Goal: Find specific page/section: Find specific page/section

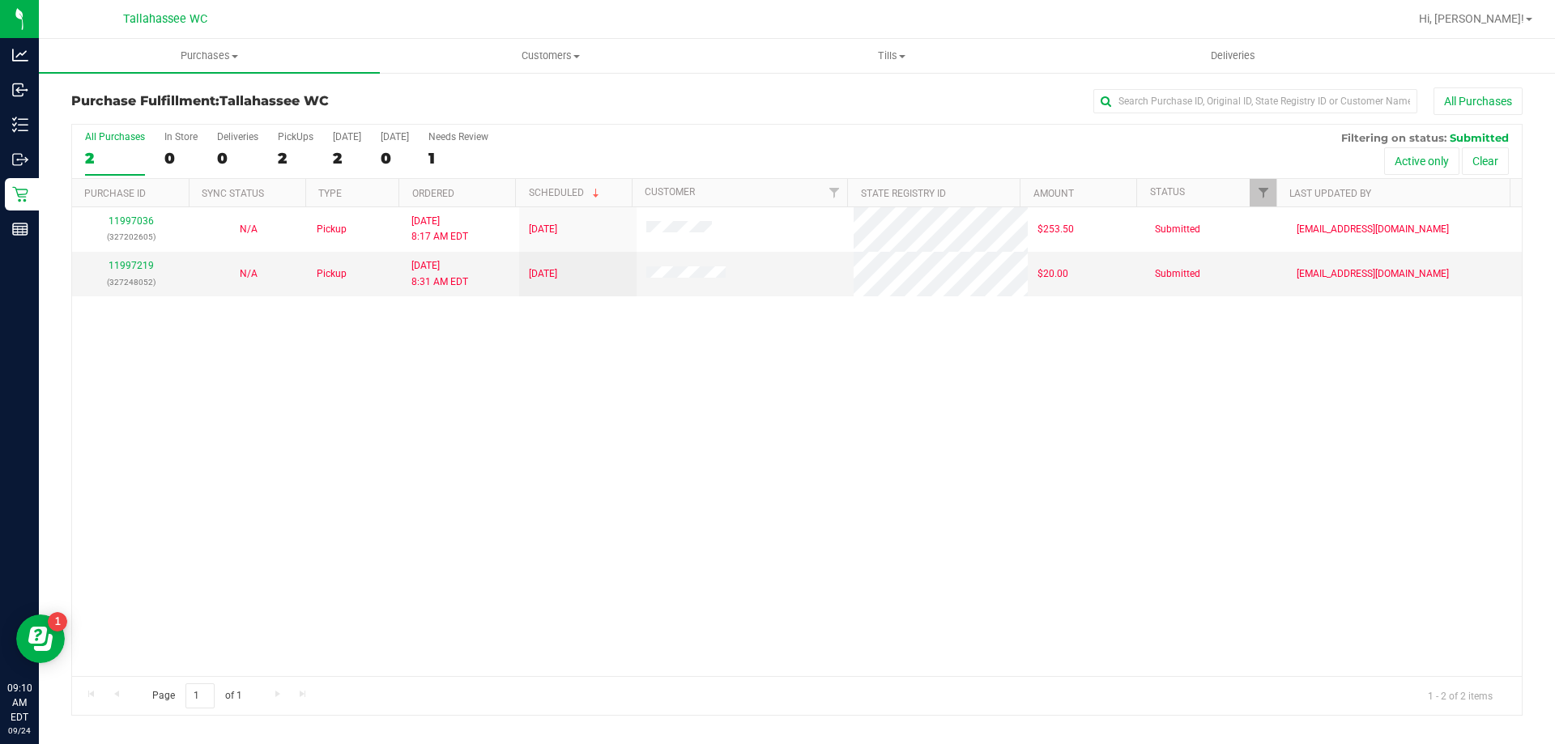
click at [591, 481] on div "11997036 (327202605) N/A Pickup 9/24/2025 8:17 AM EDT 9/24/2025 $253.50 Submitt…" at bounding box center [797, 441] width 1450 height 469
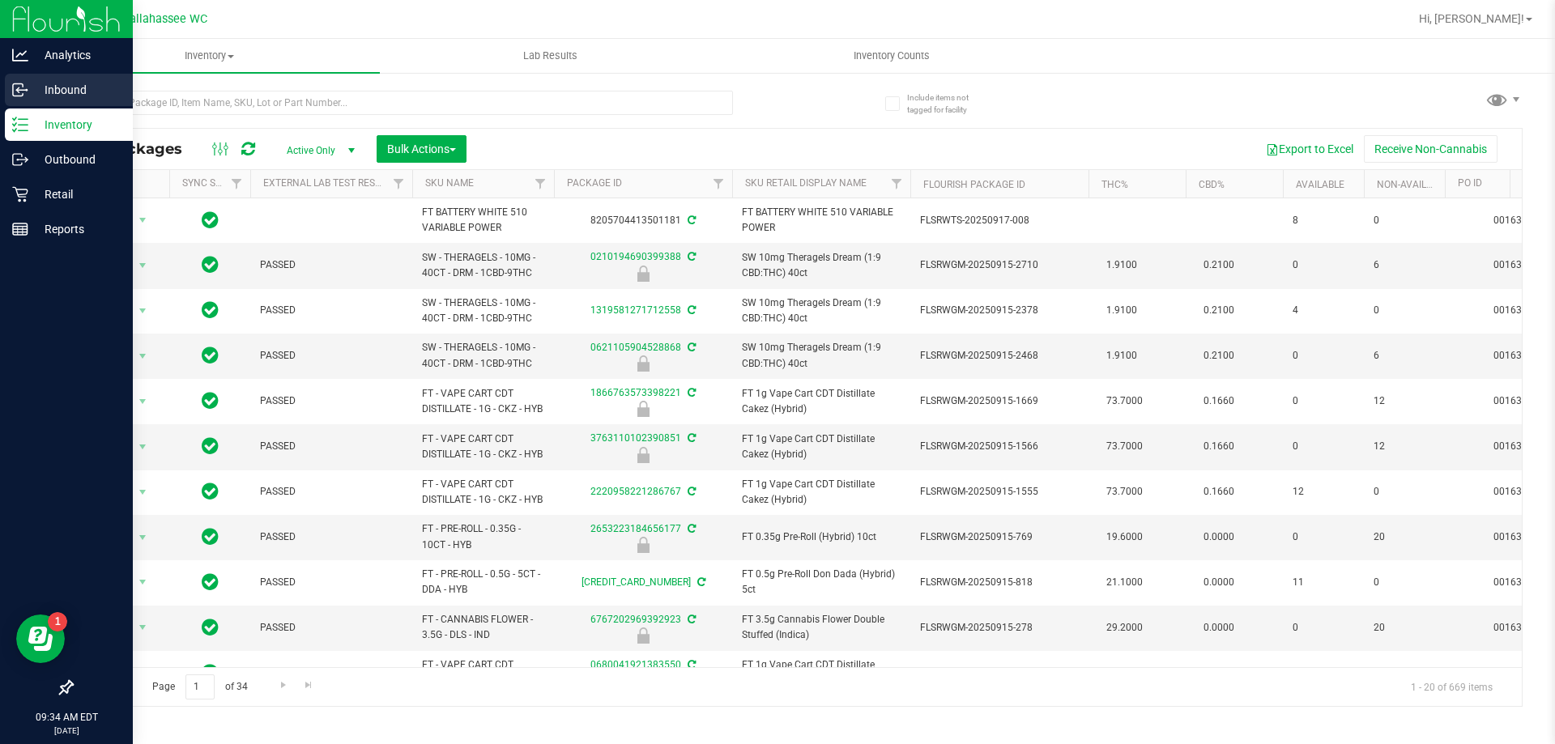
click at [43, 81] on p "Inbound" at bounding box center [76, 89] width 97 height 19
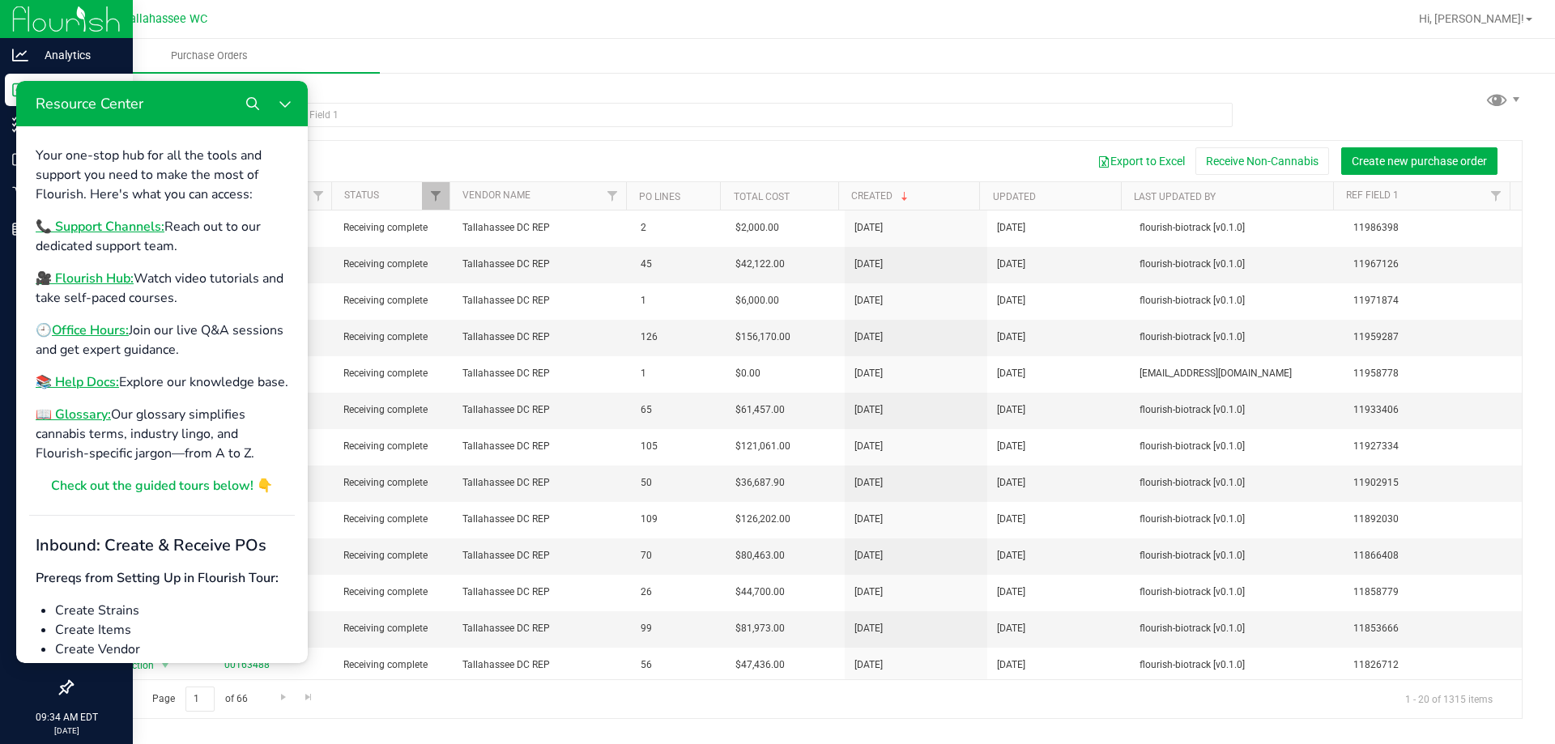
click at [539, 55] on ul "Purchase Orders" at bounding box center [816, 56] width 1555 height 35
click at [607, 12] on div at bounding box center [849, 19] width 1119 height 32
click at [288, 98] on icon "Close Resource Center" at bounding box center [285, 103] width 13 height 13
